Goal: Navigation & Orientation: Find specific page/section

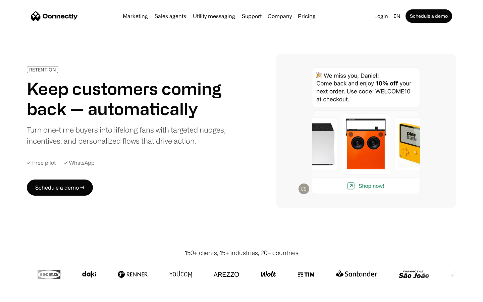
scroll to position [1900, 0]
